Goal: Transaction & Acquisition: Purchase product/service

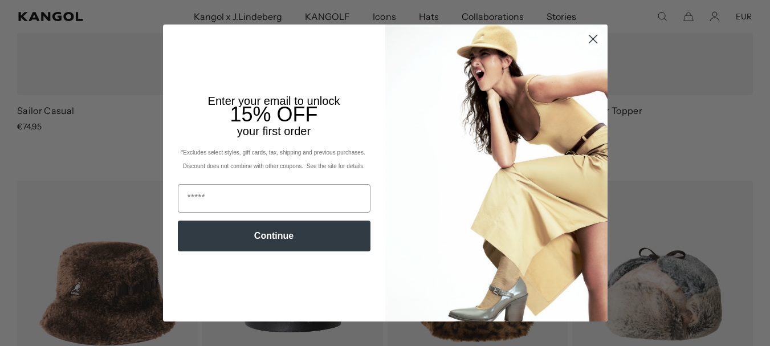
scroll to position [948, 0]
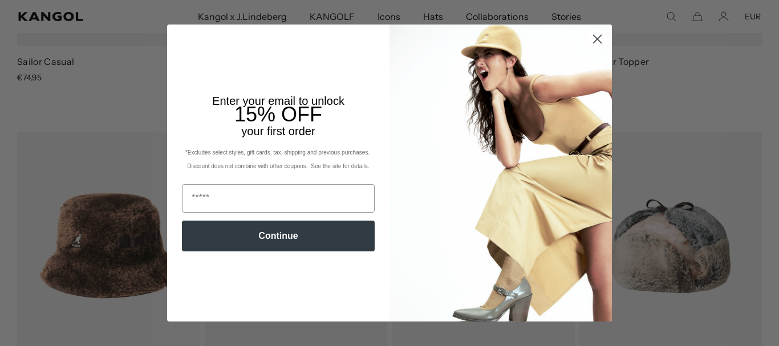
click at [590, 40] on circle "Close dialog" at bounding box center [597, 39] width 19 height 19
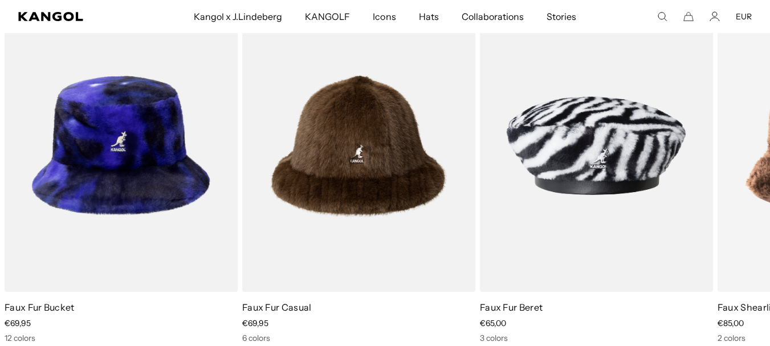
scroll to position [0, 235]
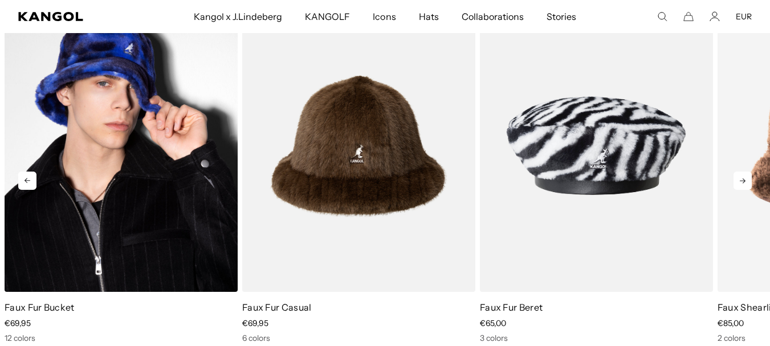
click at [92, 189] on img "1 of 10" at bounding box center [121, 145] width 233 height 293
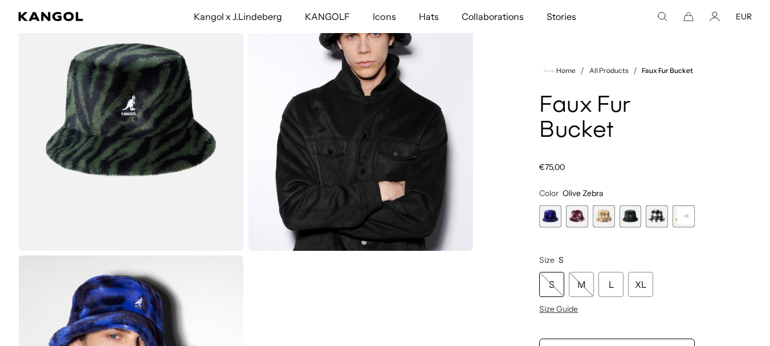
scroll to position [0, 235]
click at [683, 213] on rect at bounding box center [686, 216] width 17 height 17
click at [631, 219] on span "5 of 12" at bounding box center [631, 216] width 22 height 22
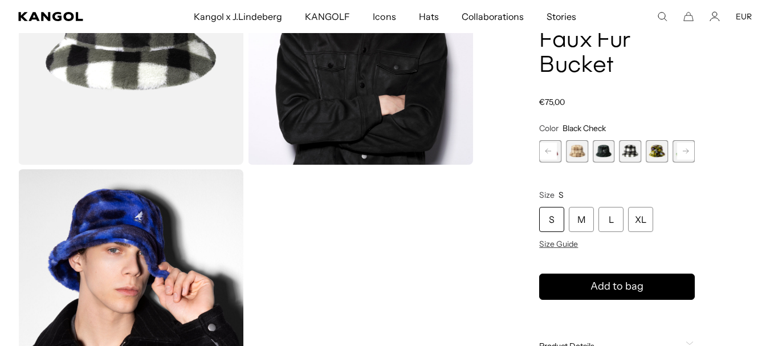
scroll to position [228, 0]
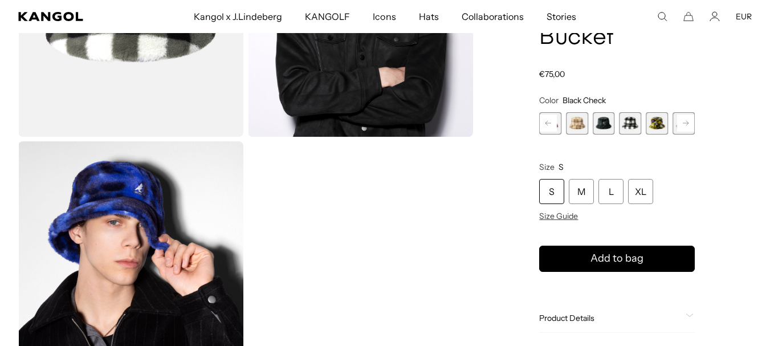
click at [686, 133] on span "7 of 12" at bounding box center [684, 123] width 22 height 22
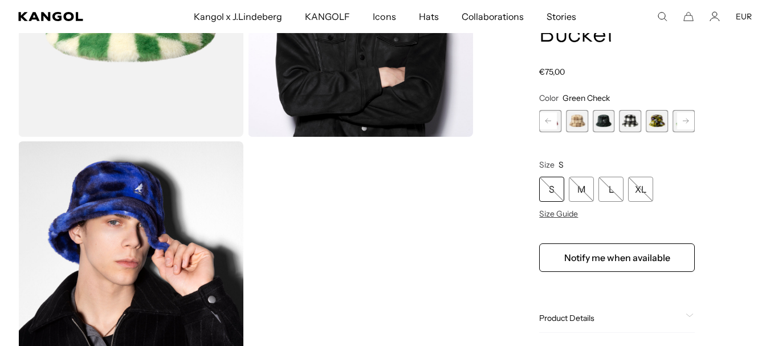
click at [687, 131] on span "7 of 12" at bounding box center [684, 121] width 22 height 22
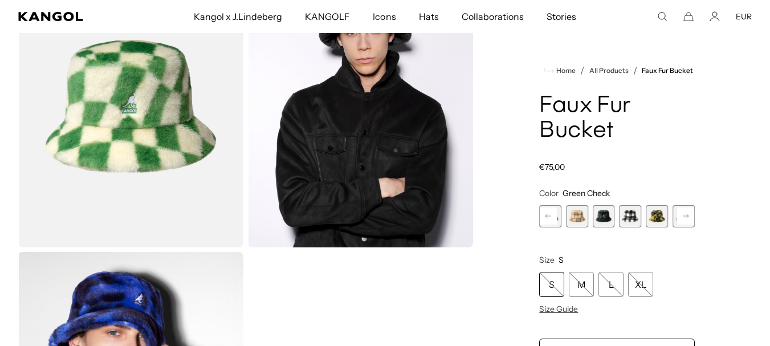
scroll to position [57, 0]
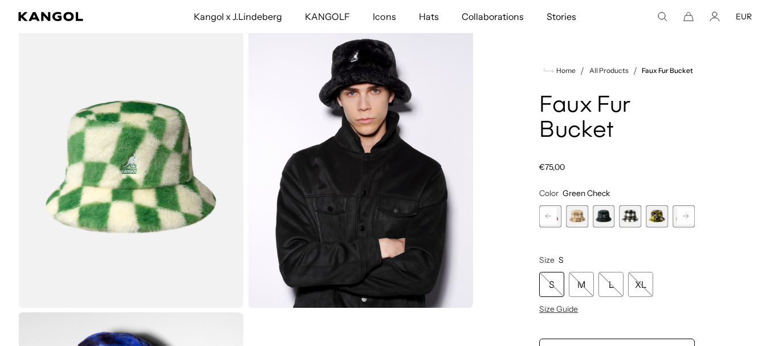
click at [636, 221] on span "5 of 12" at bounding box center [631, 216] width 22 height 22
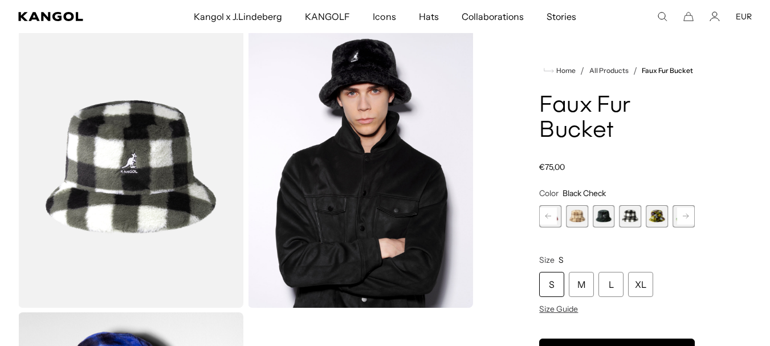
scroll to position [0, 235]
click at [616, 276] on div "L" at bounding box center [611, 284] width 25 height 25
click at [682, 218] on rect at bounding box center [686, 216] width 17 height 17
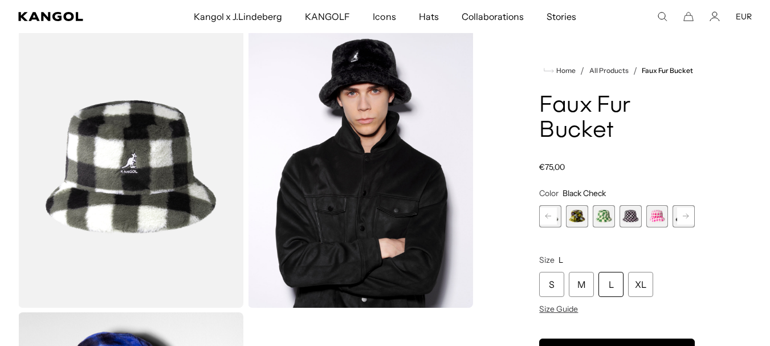
click at [630, 220] on span "8 of 12" at bounding box center [631, 216] width 22 height 22
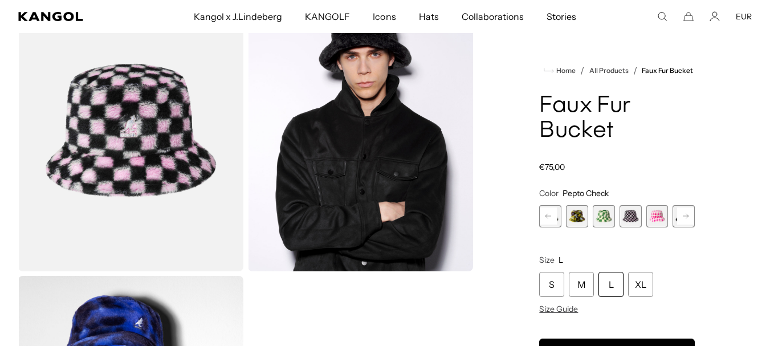
scroll to position [114, 0]
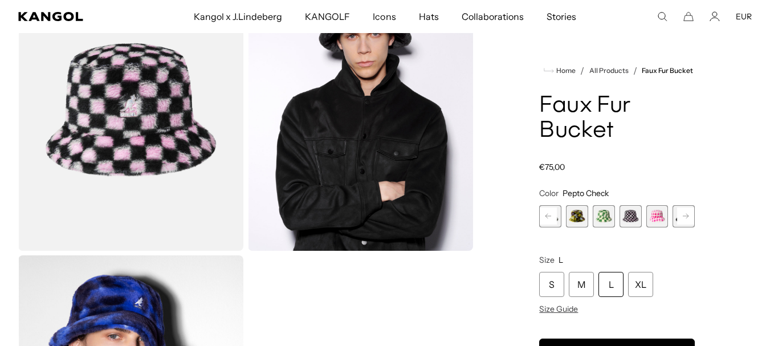
click at [699, 216] on div "Home / All Products / Faux Fur Bucket Faux Fur Bucket Regular price €75,00 Regu…" at bounding box center [617, 253] width 270 height 568
click at [694, 215] on rect at bounding box center [686, 216] width 17 height 17
click at [652, 223] on span "10 of 12" at bounding box center [657, 216] width 22 height 22
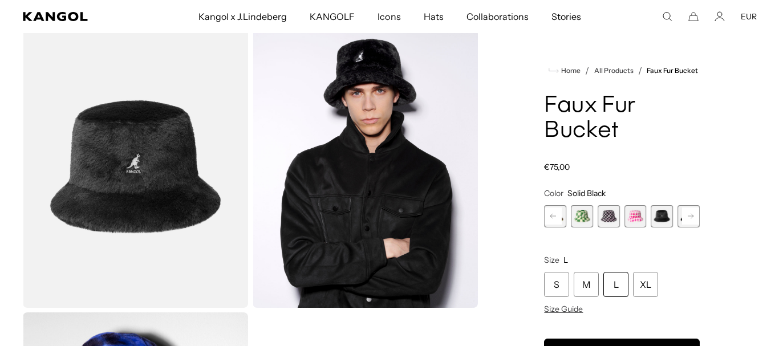
scroll to position [0, 235]
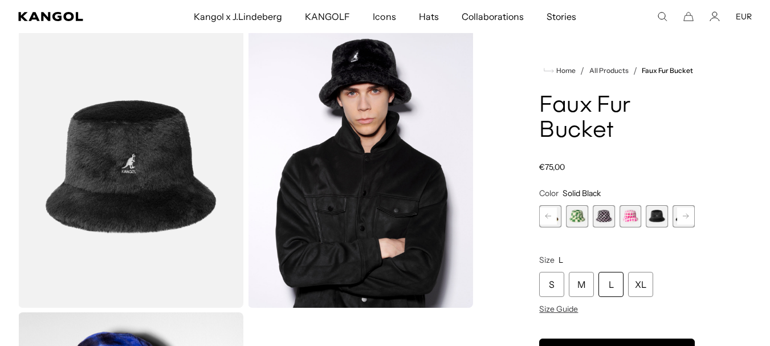
click at [348, 119] on img "Gallery Viewer" at bounding box center [360, 167] width 225 height 282
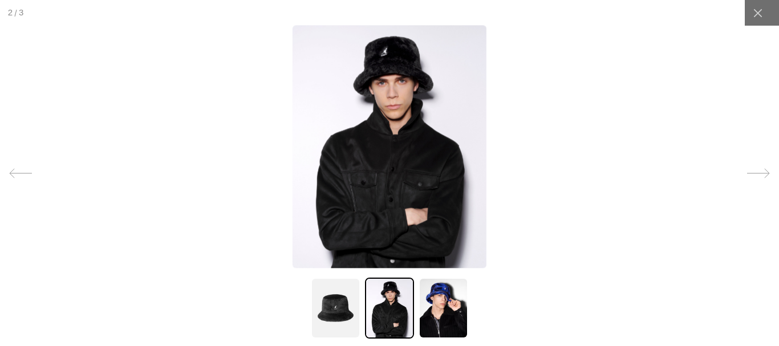
click at [374, 52] on img at bounding box center [390, 147] width 194 height 243
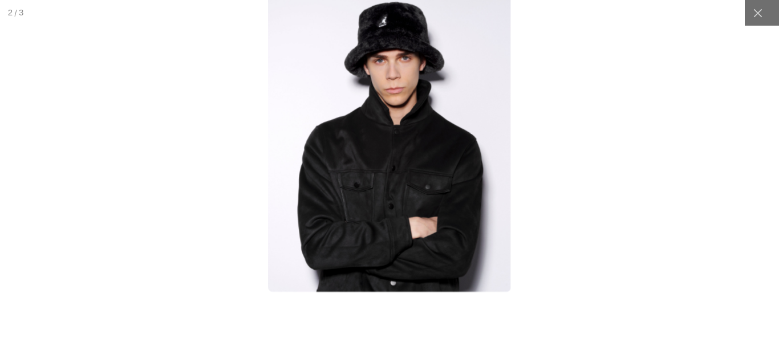
click at [376, 77] on img at bounding box center [389, 141] width 242 height 304
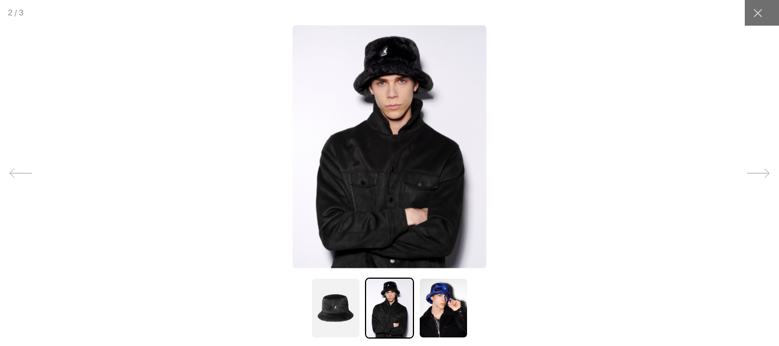
scroll to position [0, 0]
click at [349, 308] on img at bounding box center [335, 308] width 49 height 61
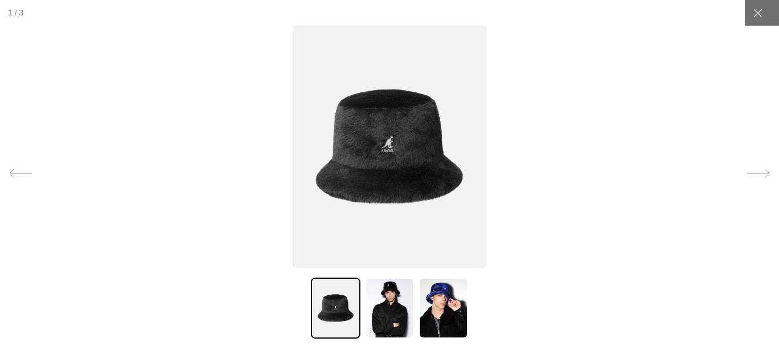
click at [429, 321] on img at bounding box center [443, 308] width 49 height 61
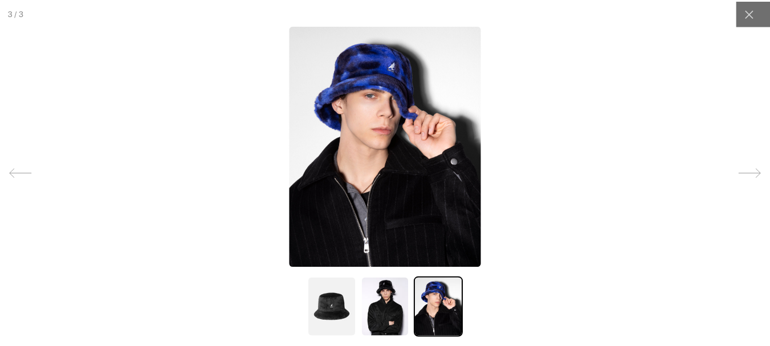
scroll to position [0, 235]
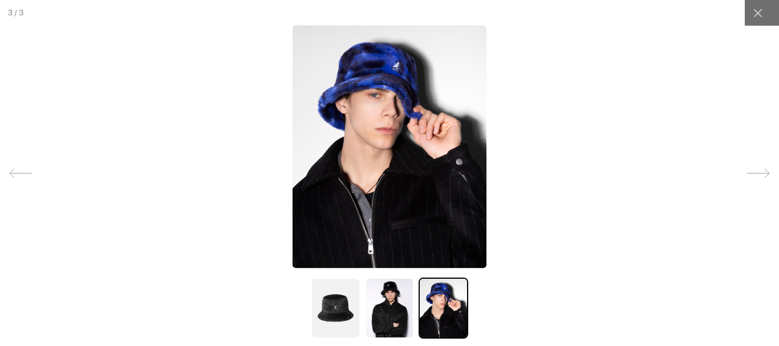
click at [340, 317] on img at bounding box center [335, 308] width 49 height 61
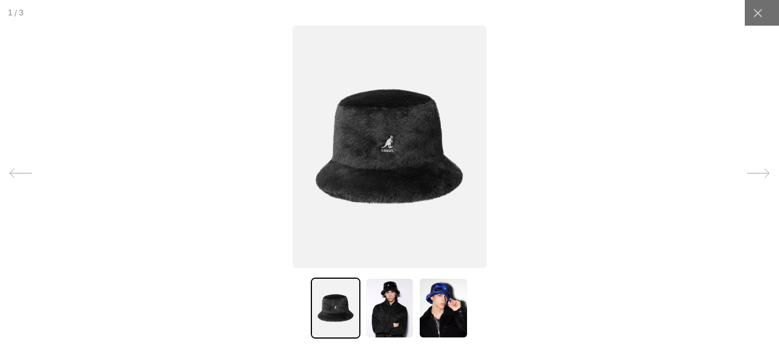
click at [770, 17] on div at bounding box center [762, 13] width 34 height 26
click at [757, 18] on div at bounding box center [758, 13] width 26 height 26
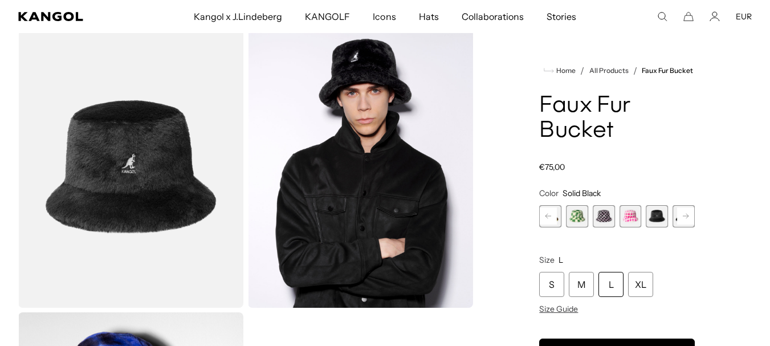
scroll to position [0, 0]
click at [546, 218] on rect at bounding box center [548, 216] width 17 height 17
click at [596, 217] on span "5 of 12" at bounding box center [604, 216] width 22 height 22
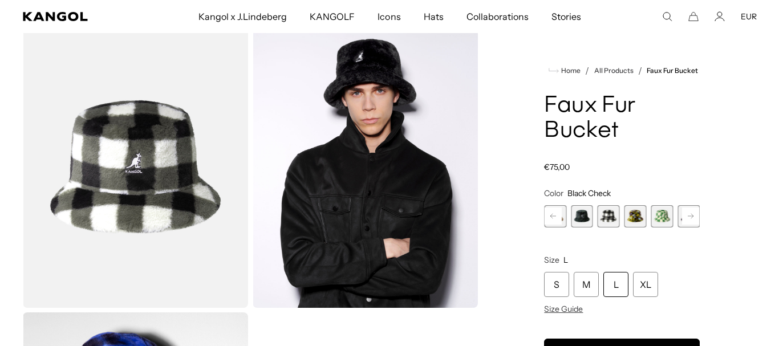
scroll to position [114, 0]
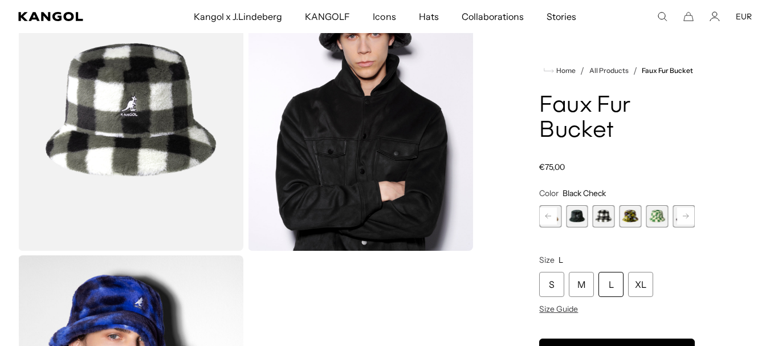
click at [92, 142] on img "Gallery Viewer" at bounding box center [130, 110] width 225 height 282
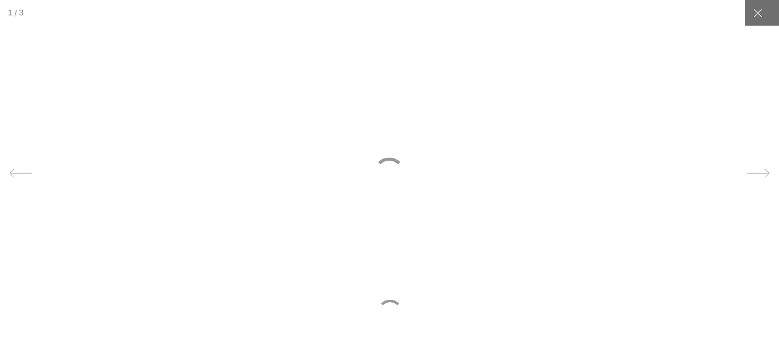
scroll to position [0, 0]
